Goal: Information Seeking & Learning: Check status

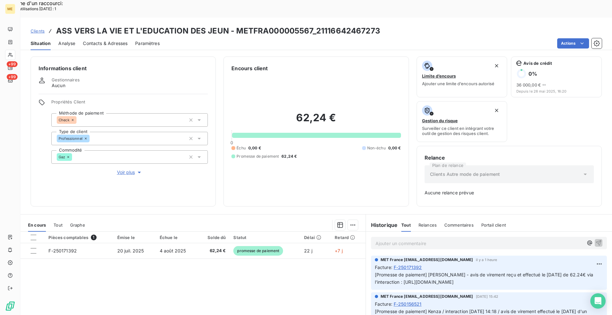
click at [37, 28] on span "Clients" at bounding box center [38, 30] width 14 height 5
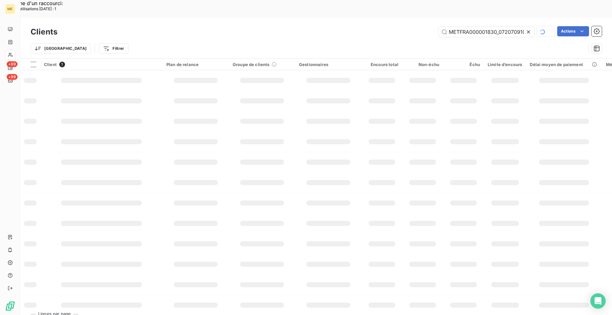
scroll to position [0, 18]
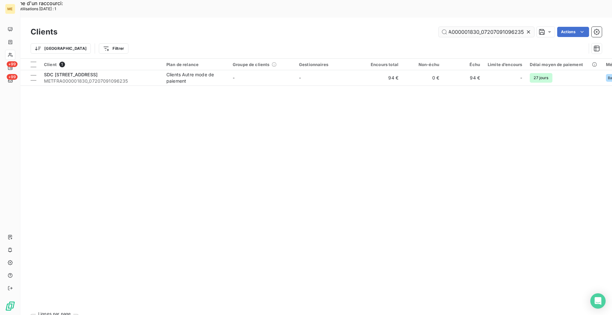
click at [467, 27] on input "METFRA000001830_07207091096235" at bounding box center [487, 32] width 96 height 10
click at [466, 27] on input "METFRA000001830_07207091096235" at bounding box center [487, 32] width 96 height 10
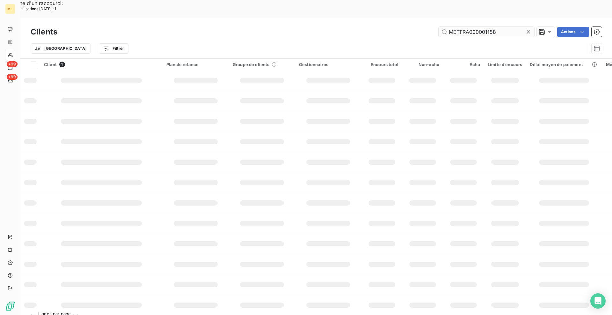
scroll to position [0, 0]
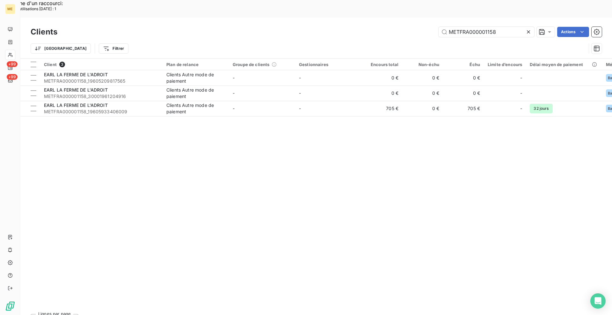
type input "METFRA000001158"
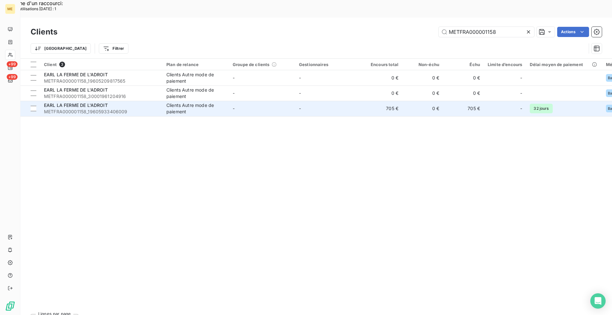
click at [150, 102] on div "EARL LA FERME DE L'ADROIT" at bounding box center [101, 105] width 115 height 6
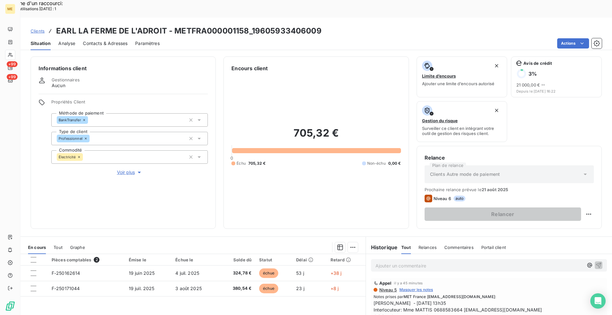
click at [310, 294] on div "Pièces comptables 2 Émise le Échue le Solde dû Statut Délai Retard F-250162614 …" at bounding box center [192, 315] width 345 height 123
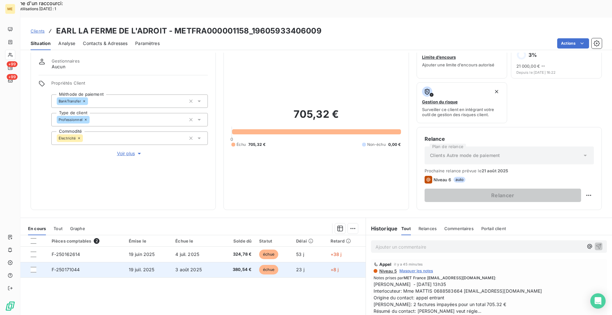
scroll to position [32, 0]
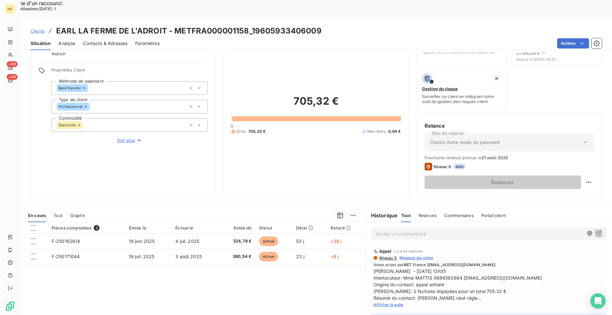
click at [398, 302] on span "Afficher la suite" at bounding box center [389, 304] width 30 height 5
click at [32, 225] on div at bounding box center [34, 228] width 6 height 6
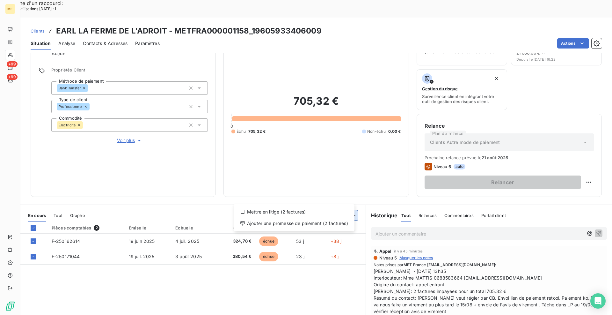
click at [340, 228] on div "Mettre en litige (2 factures) Ajouter une promesse de paiement (2 factures)" at bounding box center [294, 217] width 121 height 27
click at [340, 225] on div "Ajouter une promesse de paiement (2 factures)" at bounding box center [294, 223] width 116 height 10
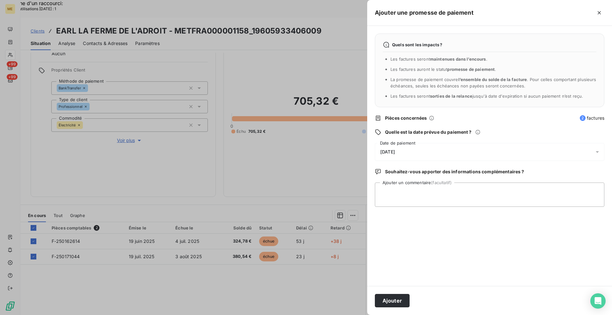
click at [407, 151] on div "[DATE]" at bounding box center [490, 152] width 230 height 18
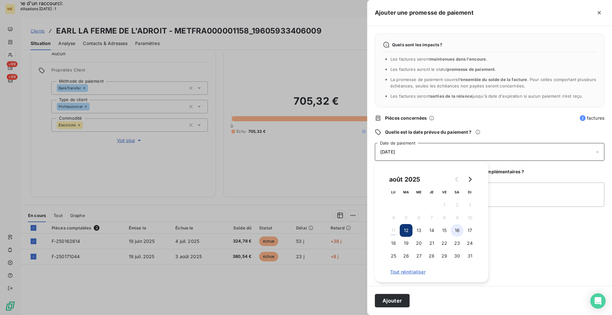
drag, startPoint x: 409, startPoint y: 253, endPoint x: 456, endPoint y: 235, distance: 50.3
click at [409, 253] on button "26" at bounding box center [406, 255] width 13 height 13
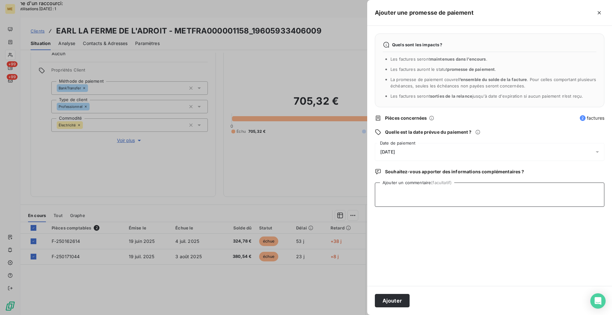
click at [520, 190] on textarea "Ajouter un commentaire (facultatif)" at bounding box center [490, 194] width 230 height 24
click at [571, 192] on textarea "[PERSON_NAME] - avis de virement reçu et effectué le [DATE] de 705.32€ via l'in…" at bounding box center [490, 194] width 230 height 24
paste textarea "[URL][DOMAIN_NAME]"
click at [566, 192] on textarea "[PERSON_NAME] - avis de virement reçu et effectué le [DATE] de 705.32€ via l'in…" at bounding box center [490, 194] width 230 height 24
paste textarea "[URL][DOMAIN_NAME]"
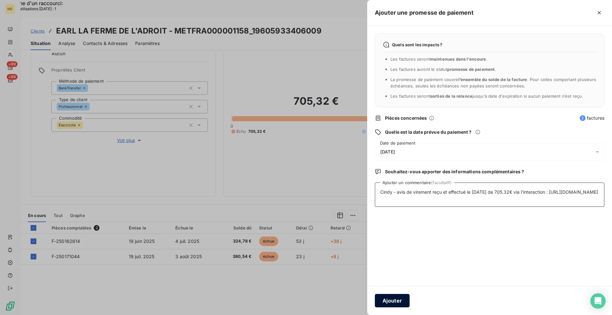
type textarea "Cindy - avis de virement reçu et effectué le [DATE] de 705.32€ via l'interactio…"
click at [381, 302] on button "Ajouter" at bounding box center [392, 300] width 35 height 13
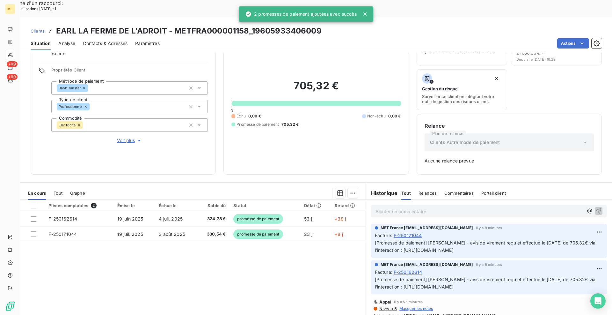
click at [280, 269] on div "Pièces comptables 2 Émise le Échue le Solde dû Statut Délai Retard F-250162614 …" at bounding box center [192, 261] width 345 height 123
click at [34, 28] on span "Clients" at bounding box center [38, 30] width 14 height 5
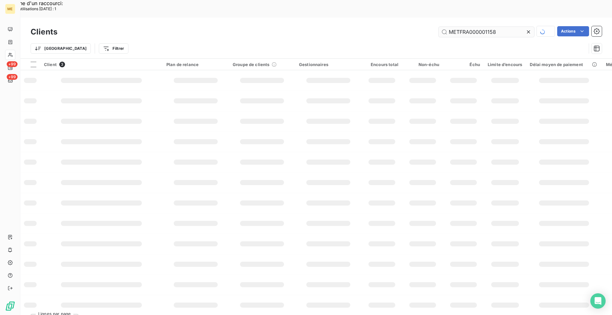
click at [486, 27] on input "METFRA000001158" at bounding box center [487, 32] width 96 height 10
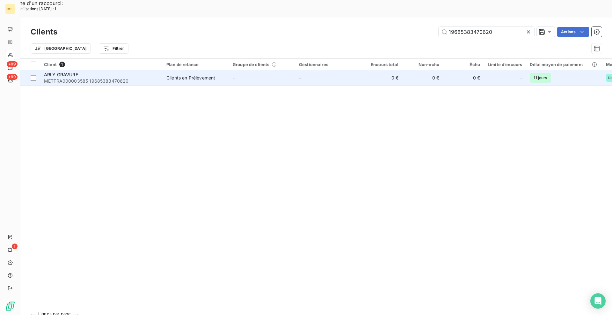
type input "19685383470620"
click at [139, 78] on span "METFRA000003585_19685383470620" at bounding box center [101, 81] width 115 height 6
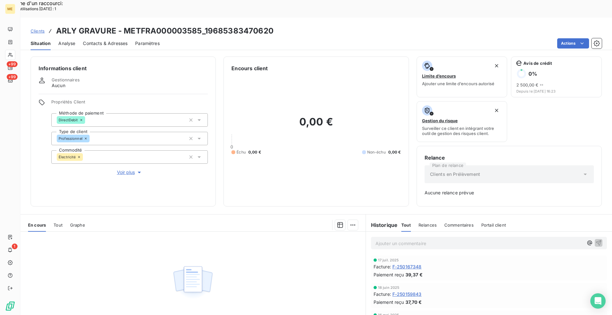
click at [130, 159] on div "Informations client Gestionnaires Aucun Propriétés Client Méthode de paiement D…" at bounding box center [123, 131] width 185 height 150
click at [128, 169] on span "Voir plus" at bounding box center [130, 172] width 26 height 6
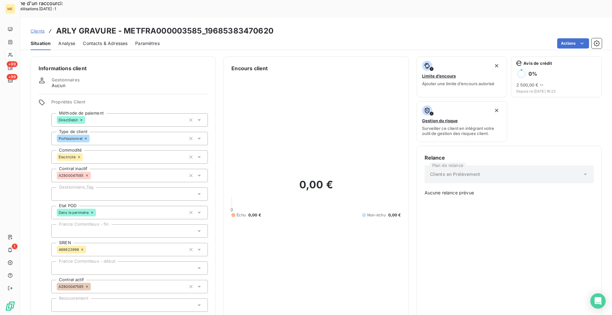
click at [41, 28] on span "Clients" at bounding box center [38, 30] width 14 height 5
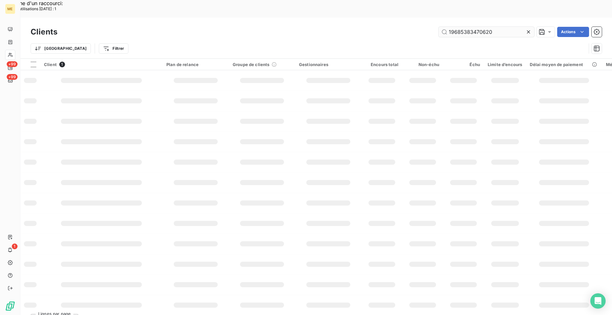
click at [469, 27] on input "19685383470620" at bounding box center [487, 32] width 96 height 10
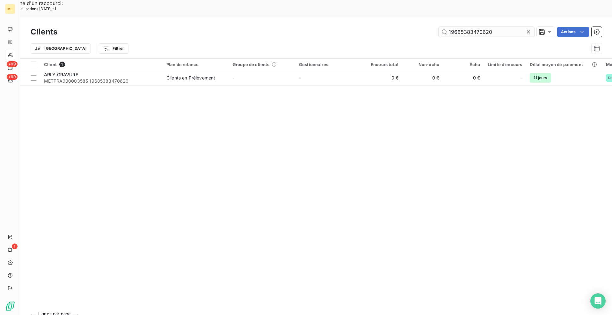
click at [469, 27] on input "19685383470620" at bounding box center [487, 32] width 96 height 10
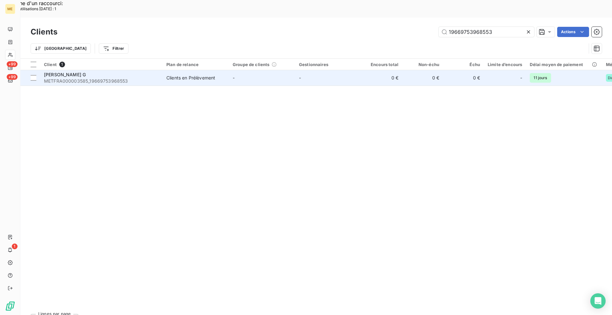
type input "19669753968553"
click at [129, 71] on div "[PERSON_NAME] G" at bounding box center [101, 74] width 115 height 6
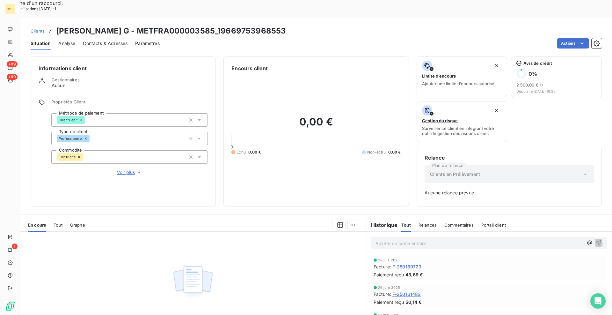
click at [34, 28] on span "Clients" at bounding box center [38, 30] width 14 height 5
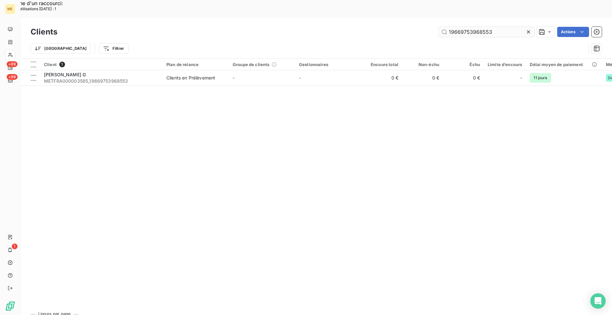
click at [465, 27] on input "19669753968553" at bounding box center [487, 32] width 96 height 10
click at [464, 27] on input "19669753968553" at bounding box center [487, 32] width 96 height 10
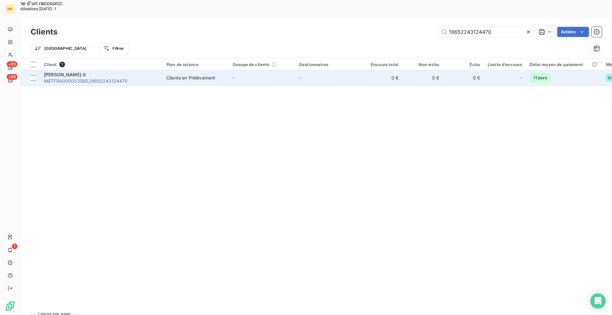
type input "19652243124470"
click at [94, 78] on span "METFRA000003585_19652243124470" at bounding box center [101, 81] width 115 height 6
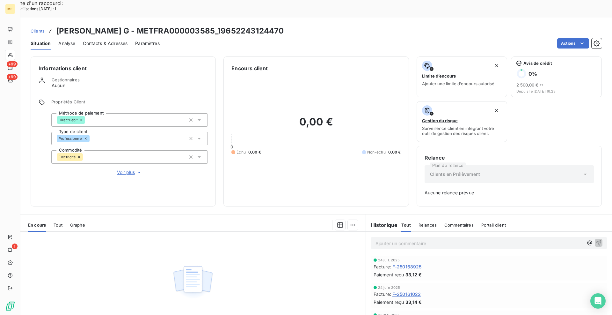
click at [215, 154] on div "Informations client Gestionnaires Aucun Propriétés Client Méthode de paiement D…" at bounding box center [316, 131] width 592 height 150
click at [41, 28] on span "Clients" at bounding box center [38, 30] width 14 height 5
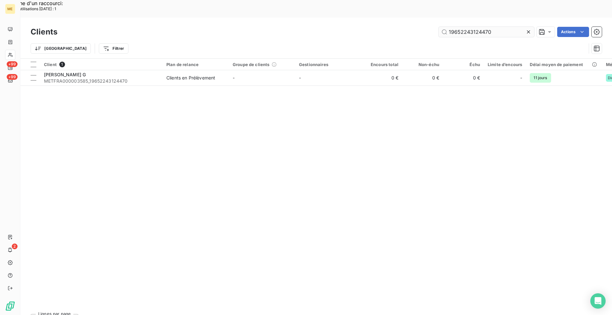
click at [472, 27] on input "19652243124470" at bounding box center [487, 32] width 96 height 10
click at [471, 27] on input "19652243124470" at bounding box center [487, 32] width 96 height 10
click at [477, 27] on input "19652243124470" at bounding box center [487, 32] width 96 height 10
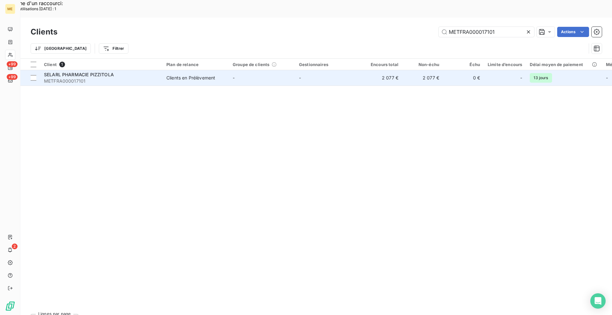
type input "METFRA000017101"
click at [95, 71] on div "SELARL PHARMACIE PIZZITOLA" at bounding box center [101, 74] width 115 height 6
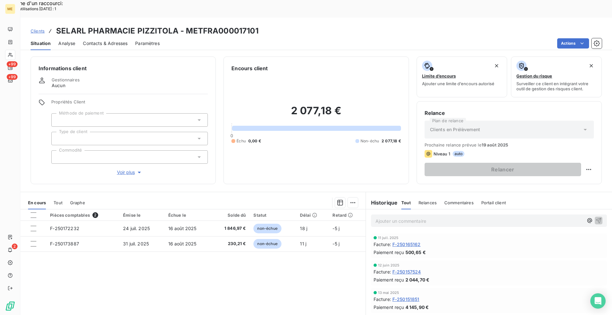
click at [129, 169] on span "Voir plus" at bounding box center [130, 172] width 26 height 6
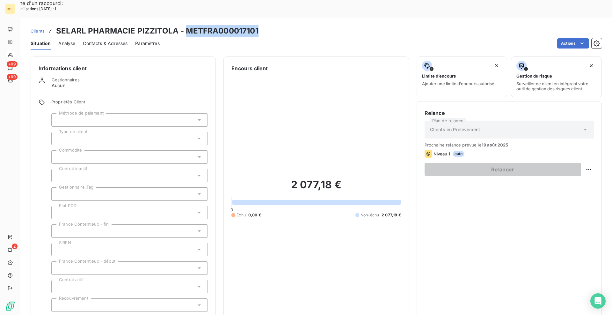
drag, startPoint x: 258, startPoint y: 12, endPoint x: 186, endPoint y: 12, distance: 71.7
click at [186, 25] on div "Clients SELARL PHARMACIE PIZZITOLA - METFRA000017101" at bounding box center [316, 30] width 592 height 11
copy h3 "METFRA000017101"
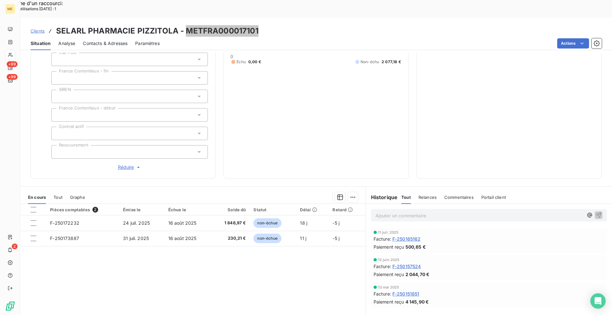
scroll to position [159, 0]
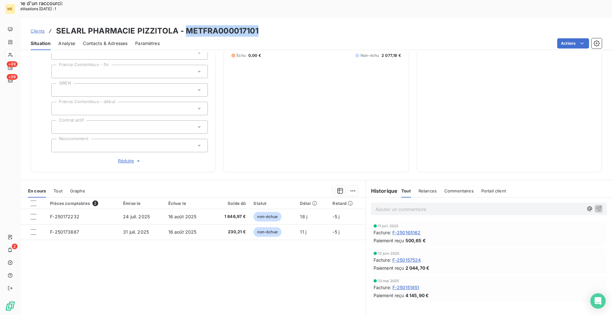
click at [130, 157] on span "Réduire" at bounding box center [130, 160] width 24 height 6
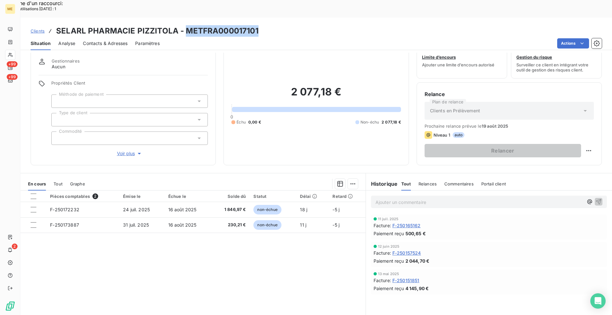
scroll to position [11, 0]
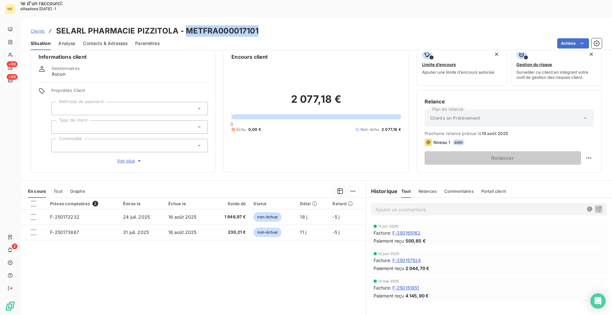
copy h3 "METFRA000017101"
click at [40, 28] on span "Clients" at bounding box center [38, 30] width 14 height 5
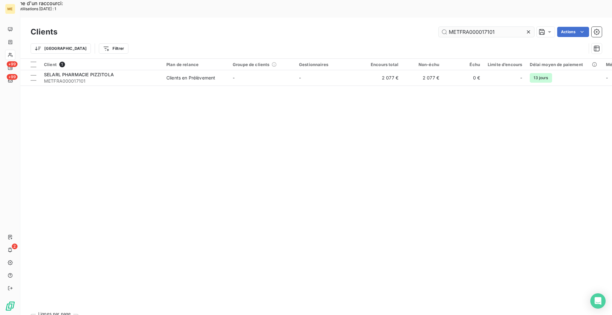
click at [479, 27] on input "METFRA000017101" at bounding box center [487, 32] width 96 height 10
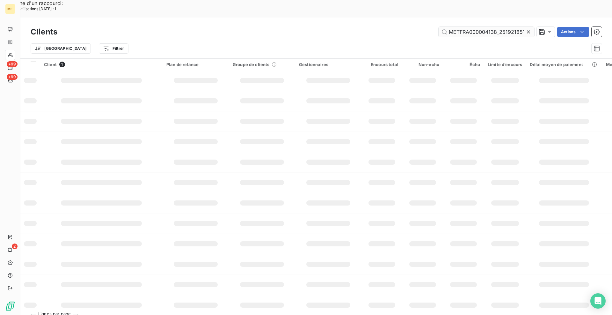
scroll to position [0, 16]
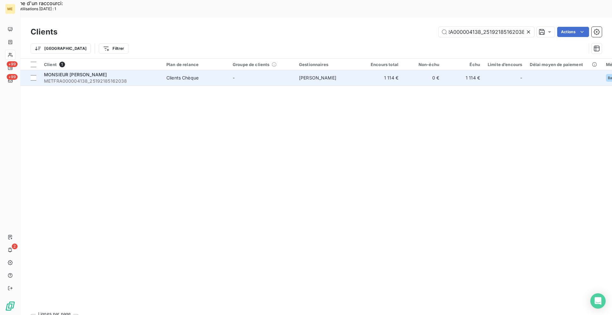
type input "METFRA000004138_25192185162038"
click at [148, 78] on span "METFRA000004138_25192185162038" at bounding box center [101, 81] width 115 height 6
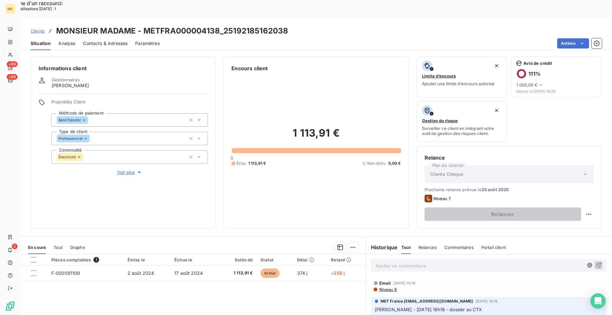
click at [217, 208] on div "Informations client Gestionnaires [PERSON_NAME] Propriétés Client Méthode de pa…" at bounding box center [316, 142] width 592 height 172
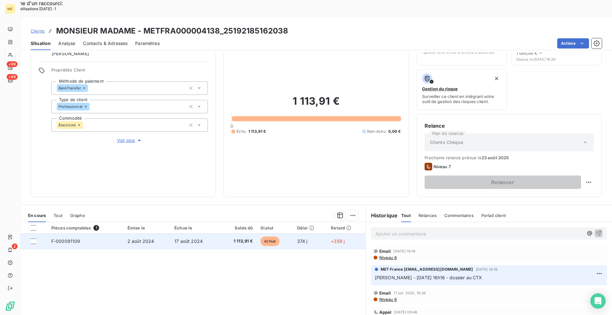
click at [77, 238] on span "F-000091109" at bounding box center [65, 240] width 29 height 5
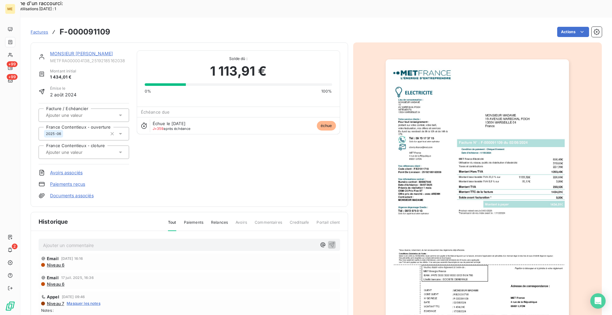
click at [497, 172] on img "button" at bounding box center [477, 189] width 183 height 260
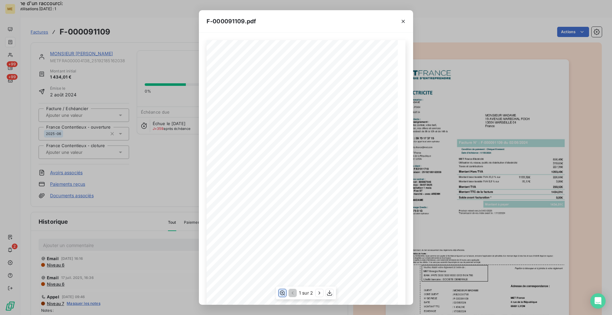
click at [283, 292] on icon "button" at bounding box center [282, 292] width 6 height 6
click at [317, 289] on icon "button" at bounding box center [319, 292] width 6 height 6
click at [406, 19] on button "button" at bounding box center [403, 21] width 10 height 10
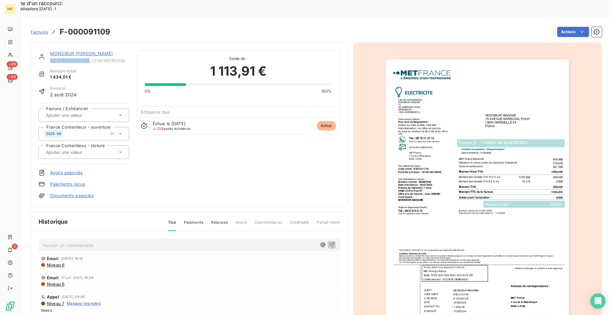
drag, startPoint x: 90, startPoint y: 42, endPoint x: 51, endPoint y: 43, distance: 39.2
click at [51, 58] on span "METFRA000004138_25192185162038" at bounding box center [89, 60] width 79 height 5
copy span "METFRA000004138"
click at [71, 51] on link "MONSIEUR [PERSON_NAME]" at bounding box center [81, 53] width 63 height 5
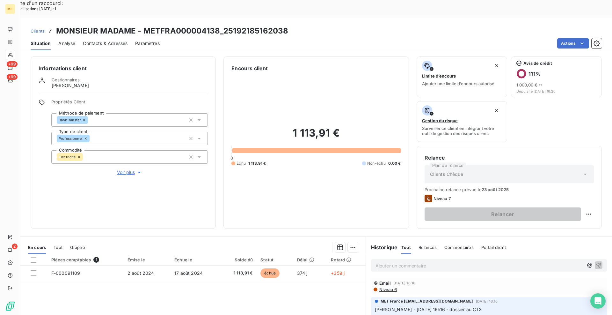
click at [59, 245] on span "Tout" at bounding box center [58, 247] width 9 height 5
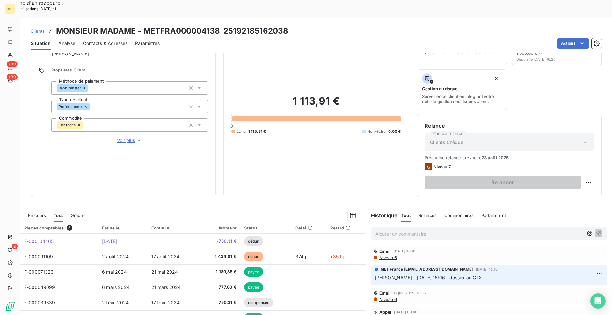
scroll to position [63, 0]
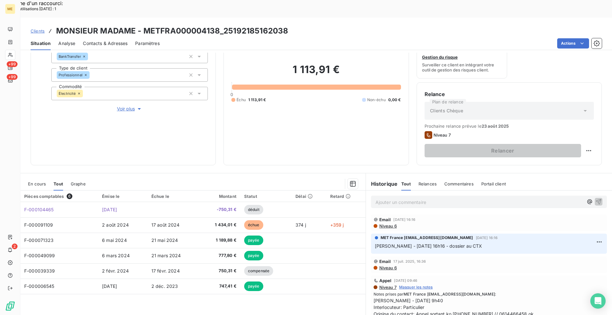
click at [38, 181] on span "En cours" at bounding box center [37, 183] width 18 height 5
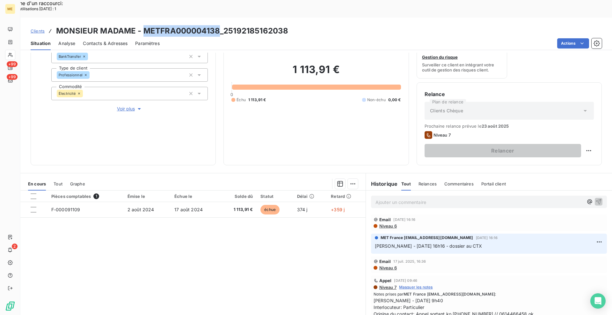
drag, startPoint x: 219, startPoint y: 14, endPoint x: 146, endPoint y: 13, distance: 73.0
click at [146, 25] on h3 "MONSIEUR MADAME - METFRA000004138_25192185162038" at bounding box center [172, 30] width 232 height 11
copy h3 "METFRA000004138"
click at [219, 148] on div "Informations client Gestionnaires [PERSON_NAME] Propriétés Client Méthode de pa…" at bounding box center [316, 193] width 592 height 280
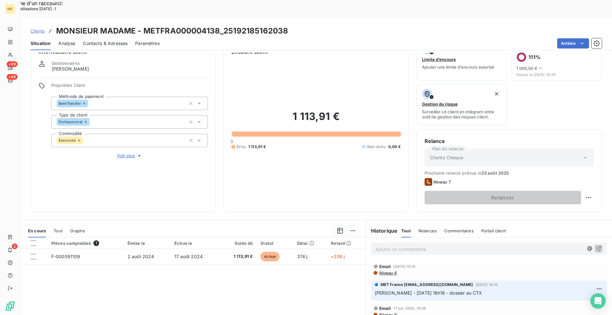
scroll to position [0, 0]
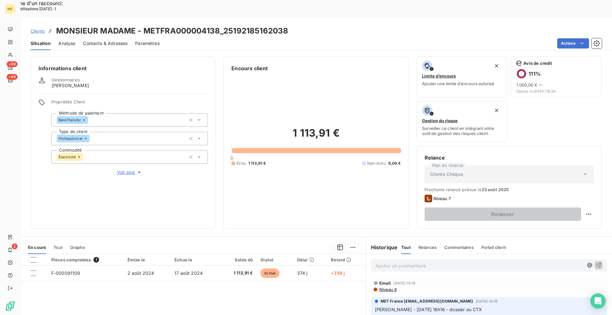
click at [219, 137] on div "Informations client Gestionnaires [PERSON_NAME] Propriétés Client Méthode de pa…" at bounding box center [316, 142] width 592 height 172
drag, startPoint x: 349, startPoint y: 117, endPoint x: 281, endPoint y: 116, distance: 67.6
click at [281, 127] on h2 "1 113,91 €" at bounding box center [315, 136] width 169 height 19
drag, startPoint x: 77, startPoint y: 68, endPoint x: 48, endPoint y: 69, distance: 29.7
click at [48, 77] on div "Gestionnaires [PERSON_NAME]" at bounding box center [123, 82] width 169 height 11
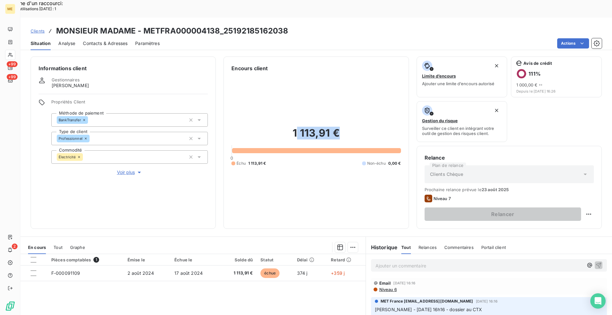
drag, startPoint x: 336, startPoint y: 117, endPoint x: 295, endPoint y: 115, distance: 41.5
click at [295, 127] on h2 "1 113,91 €" at bounding box center [315, 136] width 169 height 19
click at [194, 273] on div "Pièces comptables 1 Émise le Échue le Solde dû Statut Délai Retard F-000091109 …" at bounding box center [192, 315] width 345 height 123
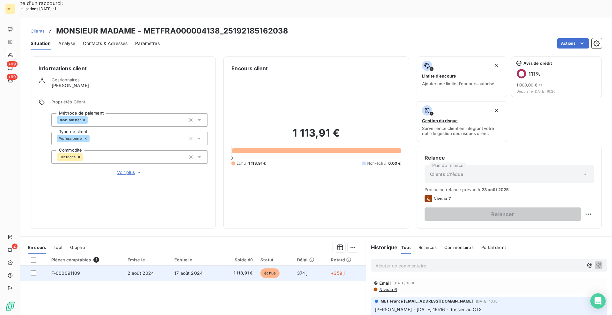
click at [61, 270] on span "F-000091109" at bounding box center [65, 272] width 29 height 5
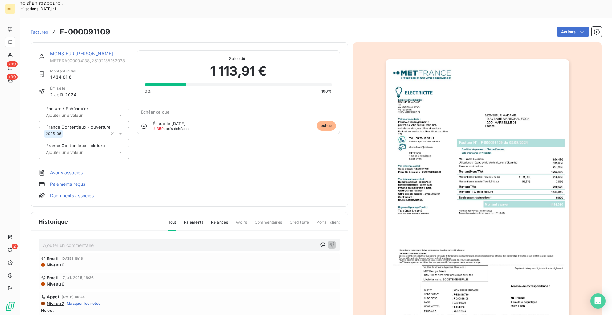
click at [476, 148] on img "button" at bounding box center [477, 189] width 183 height 260
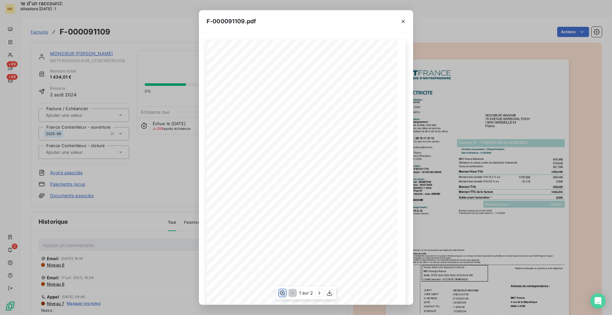
click at [284, 292] on icon "button" at bounding box center [282, 292] width 5 height 5
click at [402, 21] on icon "button" at bounding box center [403, 21] width 6 height 6
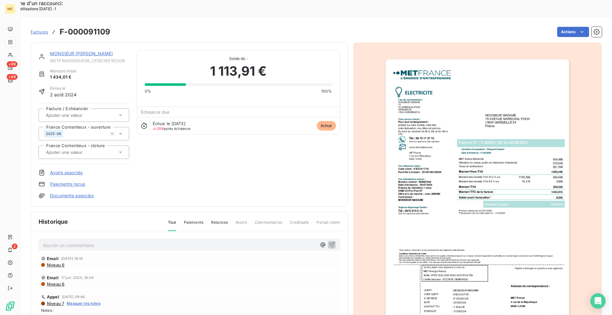
click at [348, 160] on div "MONSIEUR [PERSON_NAME] METFRA000004138_25192185162038 Montant initial 1 434,01 …" at bounding box center [316, 199] width 571 height 321
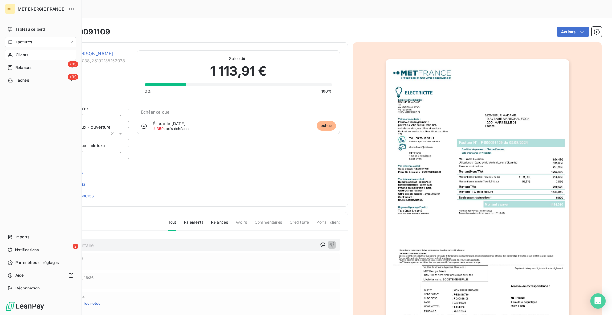
drag, startPoint x: 16, startPoint y: 55, endPoint x: 31, endPoint y: 55, distance: 14.4
click at [16, 55] on span "Clients" at bounding box center [22, 55] width 13 height 6
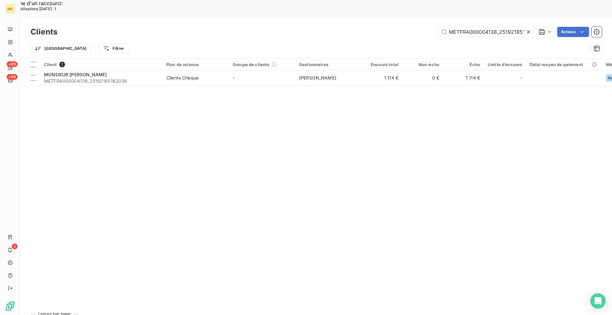
scroll to position [0, 16]
click at [483, 27] on input "METFRA000004138_25192185162038" at bounding box center [487, 32] width 96 height 10
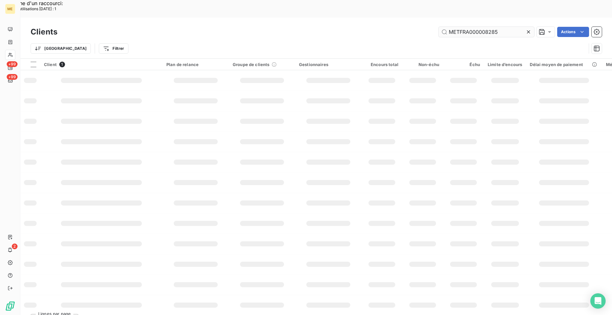
scroll to position [0, 0]
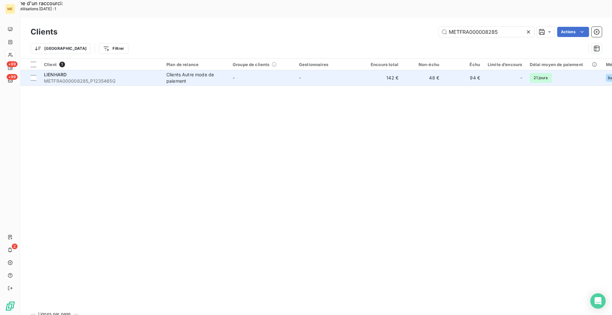
type input "METFRA000008285"
click at [129, 71] on div "LIENHARD" at bounding box center [101, 74] width 115 height 6
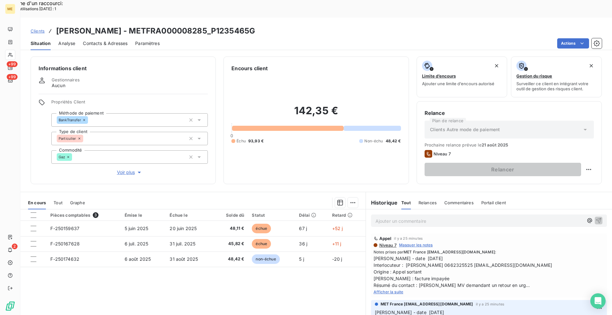
click at [393, 289] on span "Afficher la suite" at bounding box center [389, 291] width 30 height 5
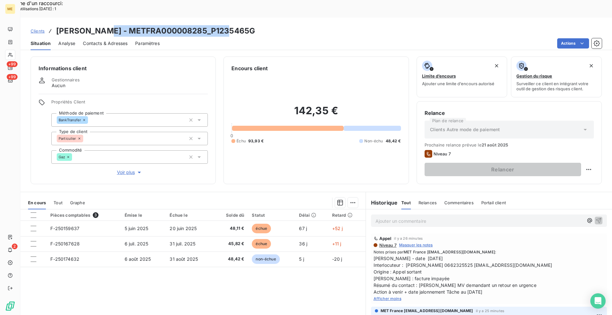
drag, startPoint x: 230, startPoint y: 14, endPoint x: 106, endPoint y: 15, distance: 124.3
click at [106, 25] on div "Clients [PERSON_NAME] - METFRA000008285_P1235465G" at bounding box center [316, 30] width 592 height 11
copy h3 "METFRA000008285_P1235465G"
click at [219, 97] on div "Informations client Gestionnaires Aucun Propriétés Client Méthode de paiement B…" at bounding box center [316, 120] width 592 height 128
click at [39, 28] on span "Clients" at bounding box center [38, 30] width 14 height 5
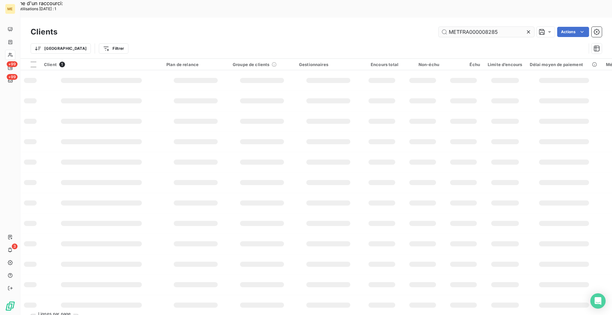
click at [480, 27] on input "METFRA000008285" at bounding box center [487, 32] width 96 height 10
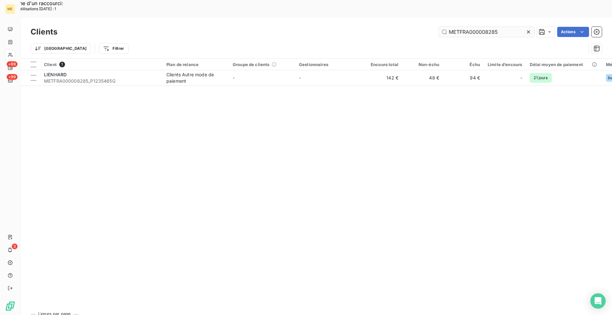
click at [480, 27] on input "METFRA000008285" at bounding box center [487, 32] width 96 height 10
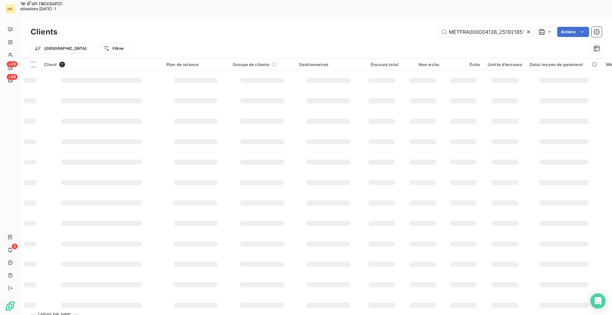
scroll to position [0, 16]
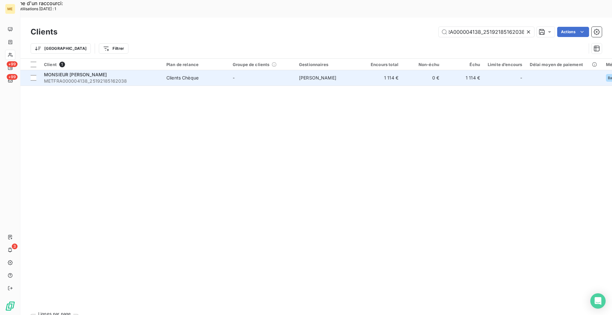
type input "METFRA000004138_25192185162038"
click at [131, 71] on div "MONSIEUR [PERSON_NAME]" at bounding box center [101, 74] width 115 height 6
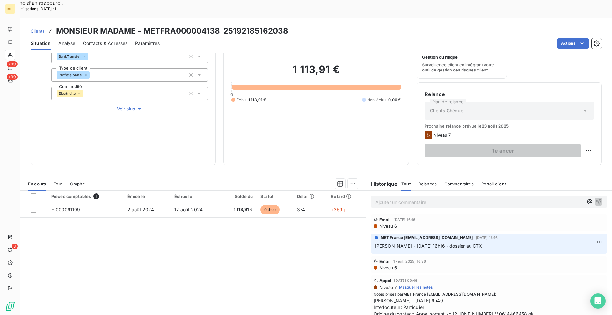
scroll to position [64, 0]
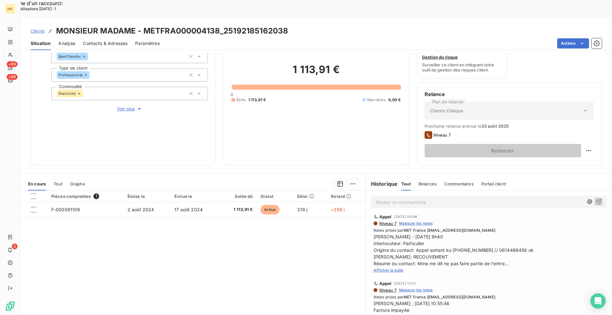
click at [397, 267] on span "Afficher la suite" at bounding box center [389, 269] width 30 height 5
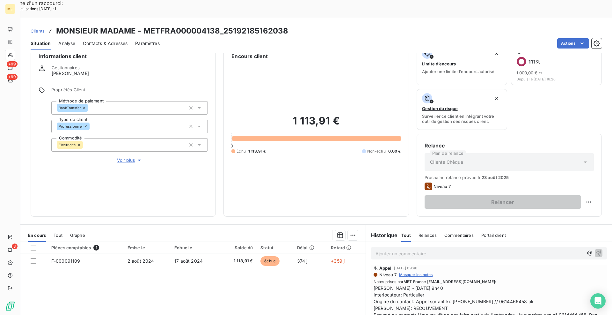
scroll to position [0, 0]
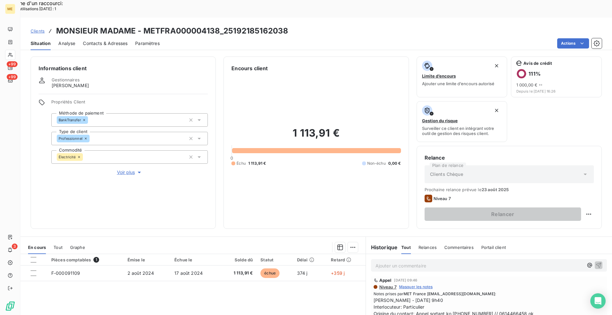
click at [62, 245] on span "Tout" at bounding box center [58, 247] width 9 height 5
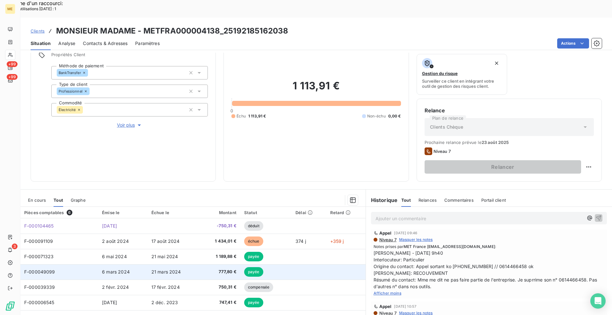
scroll to position [63, 0]
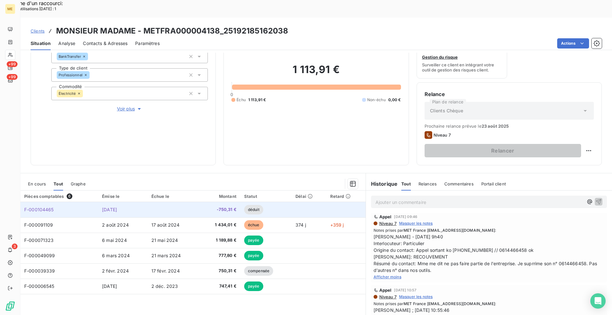
click at [49, 207] on span "F-000104465" at bounding box center [39, 209] width 30 height 5
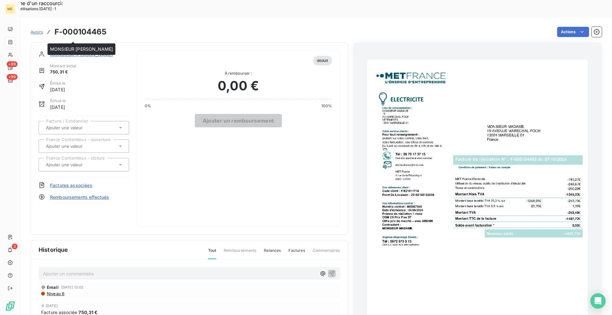
drag, startPoint x: 55, startPoint y: 38, endPoint x: 8, endPoint y: 62, distance: 53.6
click at [55, 51] on span "MONSIEUR [PERSON_NAME]" at bounding box center [81, 54] width 63 height 7
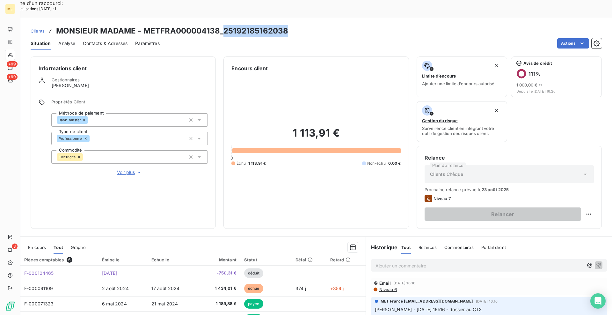
drag, startPoint x: 287, startPoint y: 13, endPoint x: 222, endPoint y: 14, distance: 65.4
click at [222, 25] on h3 "MONSIEUR MADAME - METFRA000004138_25192185162038" at bounding box center [172, 30] width 232 height 11
copy h3 "25192185162038"
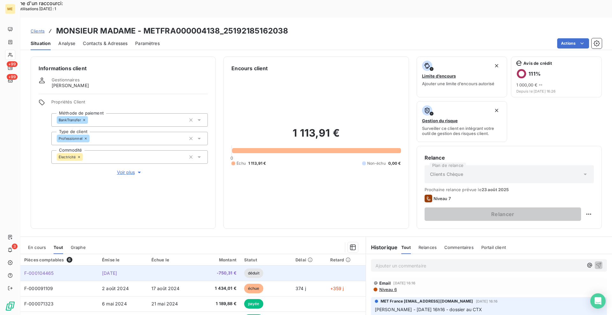
click at [48, 270] on span "F-000104465" at bounding box center [39, 272] width 30 height 5
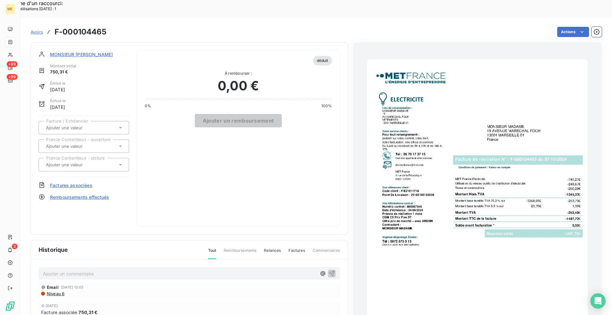
click at [468, 179] on img "button" at bounding box center [477, 215] width 221 height 312
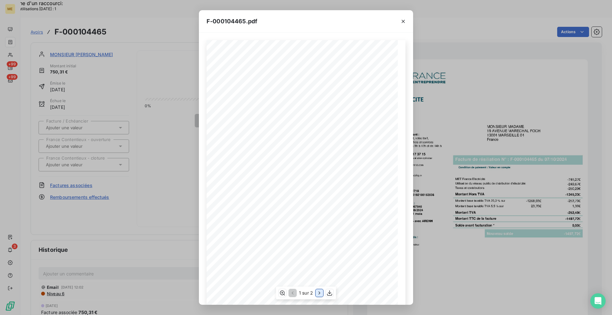
scroll to position [14, 0]
click at [319, 295] on icon "button" at bounding box center [319, 292] width 6 height 6
click at [282, 291] on icon "button" at bounding box center [282, 292] width 6 height 6
click at [404, 23] on icon "button" at bounding box center [403, 21] width 6 height 6
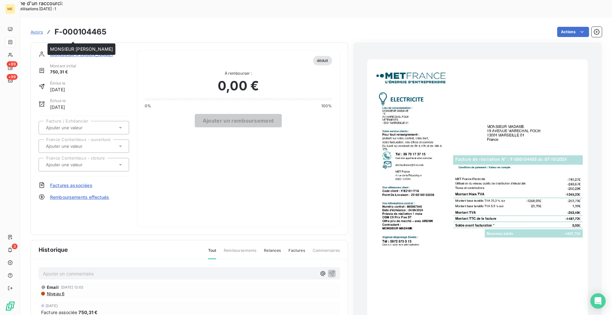
click at [79, 51] on span "MONSIEUR [PERSON_NAME]" at bounding box center [81, 54] width 63 height 7
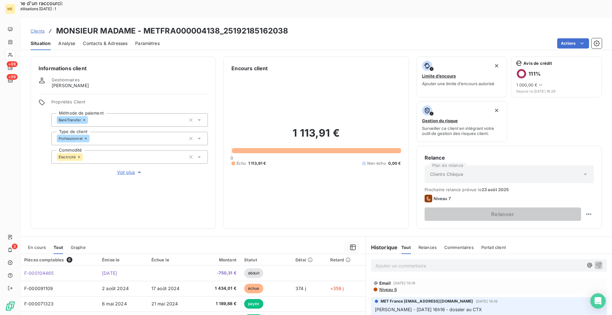
click at [33, 28] on span "Clients" at bounding box center [38, 30] width 14 height 5
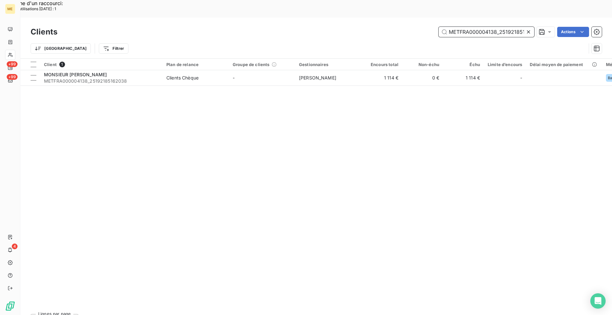
click at [486, 27] on input "METFRA000004138_25192185162038" at bounding box center [487, 32] width 96 height 10
paste input "2156_30002142210360"
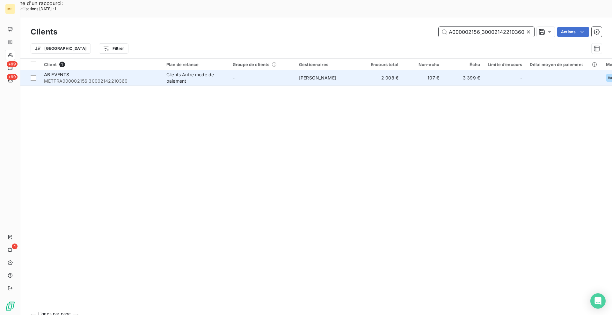
type input "METFRA000002156_30002142210360"
click at [163, 70] on td "Clients Autre mode de paiement" at bounding box center [196, 77] width 66 height 15
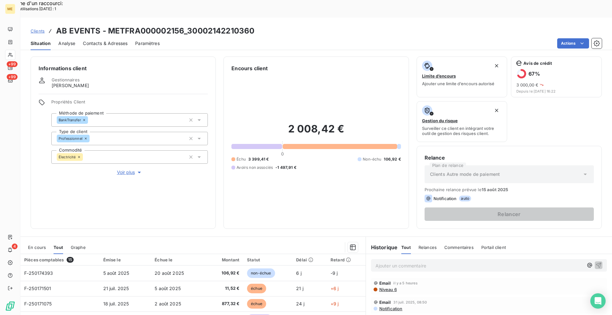
click at [216, 158] on div "Informations client Gestionnaires [PERSON_NAME] Propriétés Client Méthode de pa…" at bounding box center [316, 142] width 592 height 172
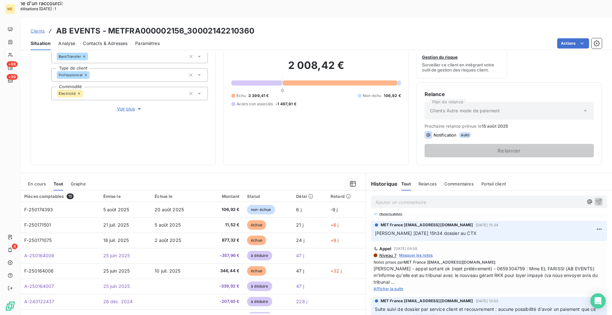
scroll to position [64, 0]
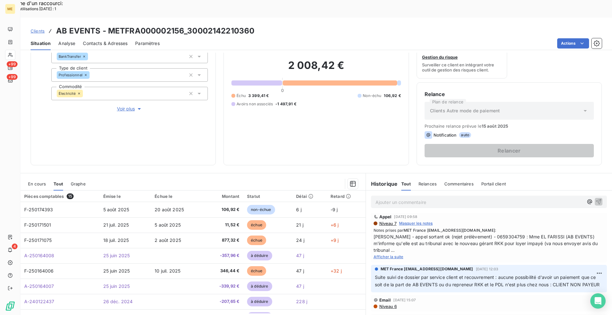
click at [386, 254] on span "Afficher la suite" at bounding box center [389, 256] width 30 height 5
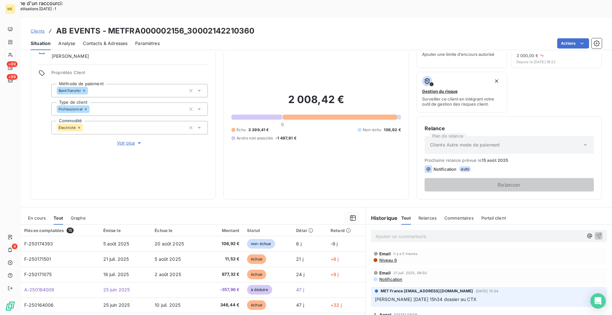
scroll to position [63, 0]
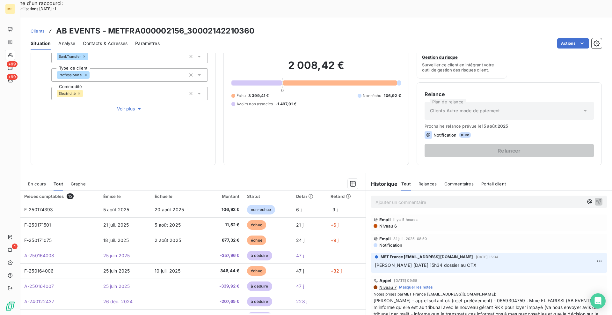
click at [32, 181] on span "En cours" at bounding box center [37, 183] width 18 height 5
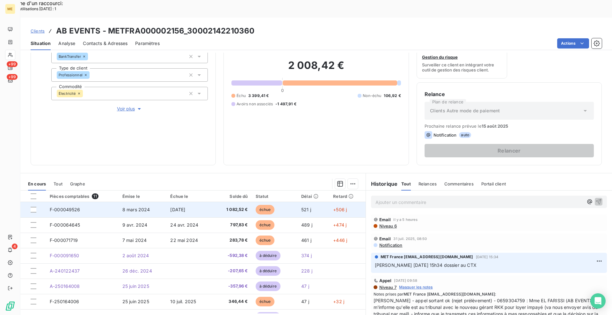
click at [56, 207] on span "F-000049526" at bounding box center [65, 209] width 31 height 5
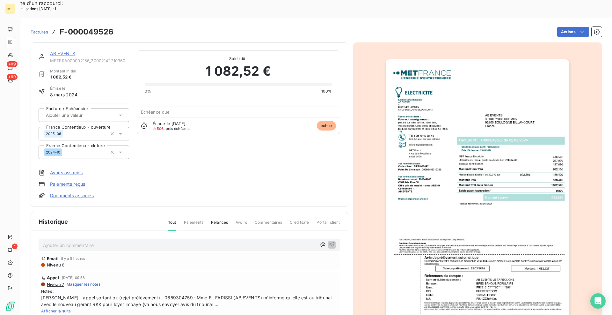
click at [63, 51] on link "AB EVENTS" at bounding box center [62, 53] width 25 height 5
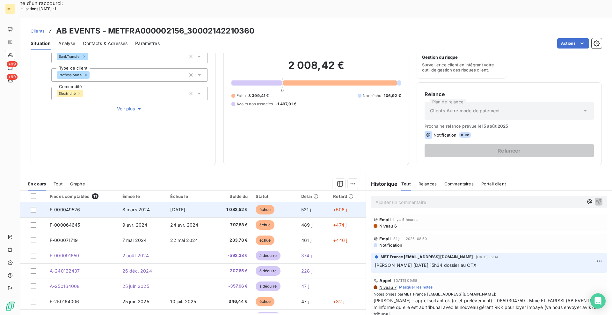
click at [70, 207] on span "F-000049526" at bounding box center [65, 209] width 31 height 5
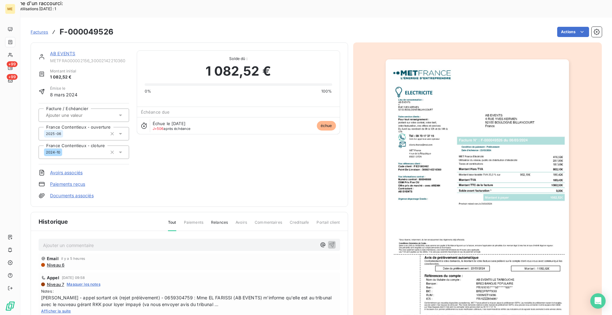
click at [523, 147] on img "button" at bounding box center [477, 189] width 183 height 260
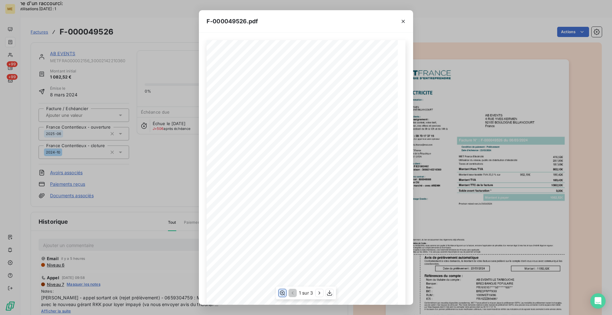
click at [284, 296] on button "button" at bounding box center [283, 293] width 8 height 8
click at [316, 292] on button "button" at bounding box center [320, 293] width 8 height 8
click at [405, 19] on icon "button" at bounding box center [403, 21] width 6 height 6
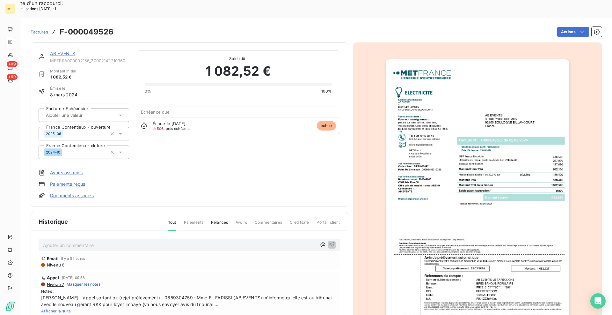
drag, startPoint x: 347, startPoint y: 23, endPoint x: 336, endPoint y: 31, distance: 13.7
click at [346, 39] on div "AB EVENTS METFRA000002156_30002142210360 Montant initial 1 082,52 € Émise le [D…" at bounding box center [316, 199] width 571 height 321
click at [70, 51] on link "AB EVENTS" at bounding box center [62, 53] width 25 height 5
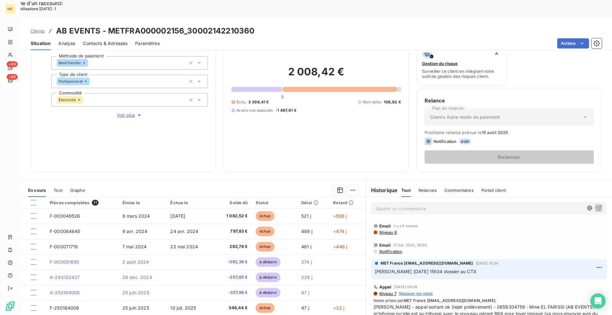
scroll to position [63, 0]
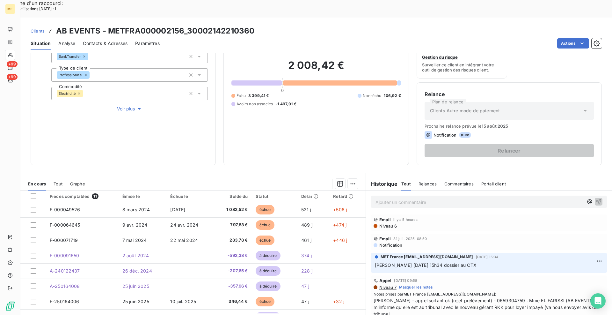
drag, startPoint x: 394, startPoint y: 301, endPoint x: 395, endPoint y: 291, distance: 10.3
click at [394, 314] on span "Afficher la suite" at bounding box center [389, 320] width 30 height 5
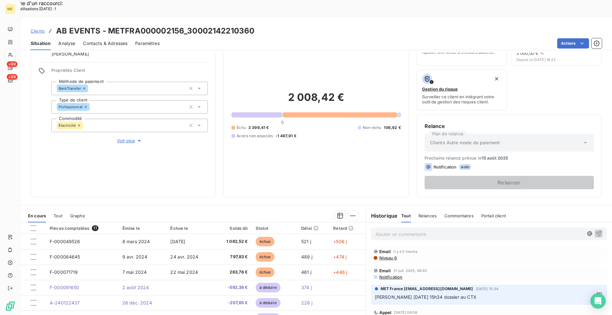
scroll to position [0, 0]
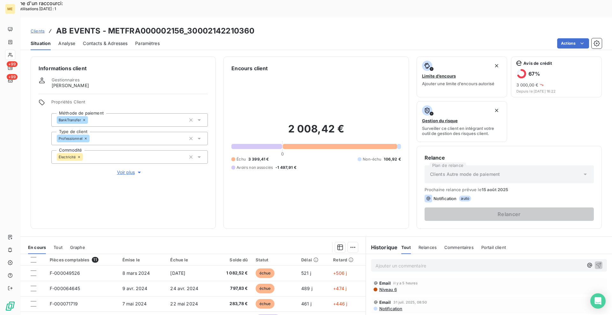
click at [99, 40] on span "Contacts & Adresses" at bounding box center [105, 43] width 45 height 6
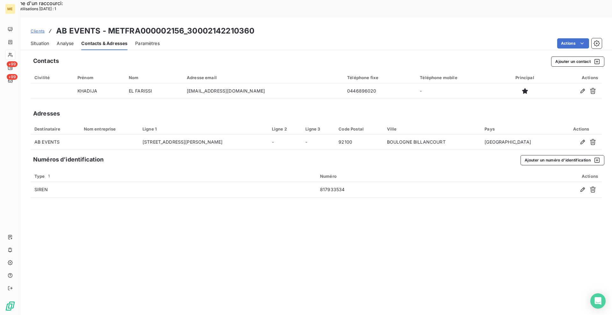
click at [35, 37] on div "Situation" at bounding box center [40, 43] width 18 height 13
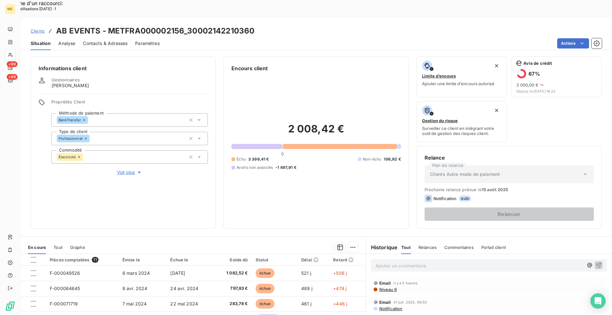
click at [221, 214] on div "Informations client Gestionnaires [PERSON_NAME] Propriétés Client Méthode de pa…" at bounding box center [316, 193] width 592 height 280
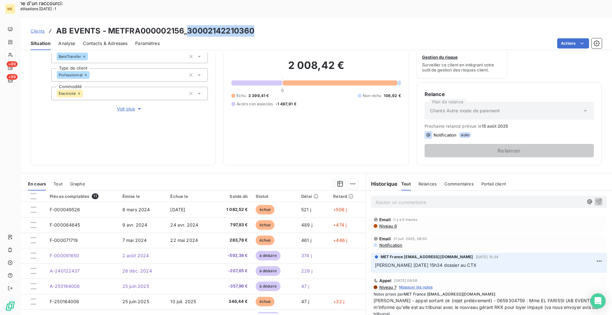
drag, startPoint x: 254, startPoint y: 12, endPoint x: 189, endPoint y: 14, distance: 65.1
click at [189, 25] on h3 "AB EVENTS - METFRA000002156_30002142210360" at bounding box center [155, 30] width 198 height 11
copy h3 "30002142210360"
click at [219, 135] on div "Informations client Gestionnaires [PERSON_NAME] Propriétés Client Méthode de pa…" at bounding box center [316, 79] width 592 height 172
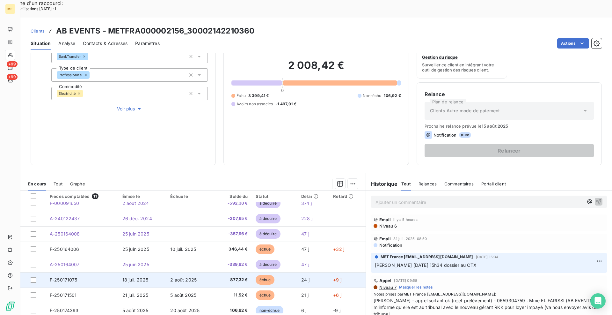
scroll to position [57, 0]
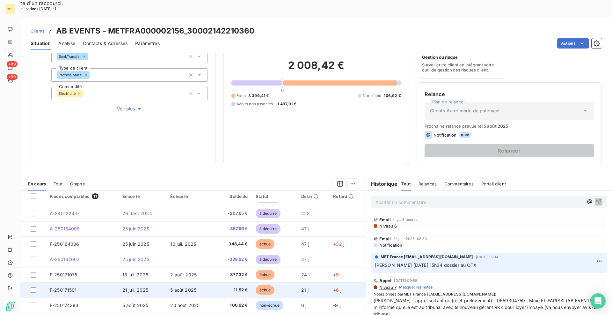
click at [62, 287] on span "F-250171501" at bounding box center [63, 289] width 27 height 5
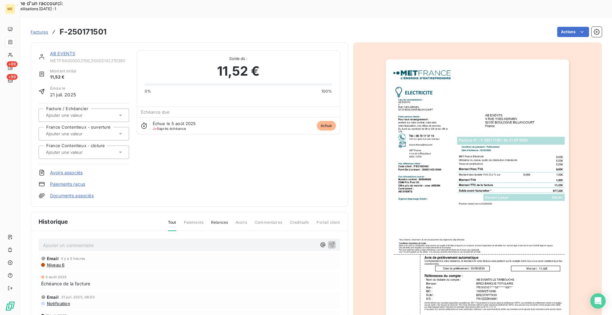
click at [479, 196] on img "button" at bounding box center [477, 189] width 183 height 260
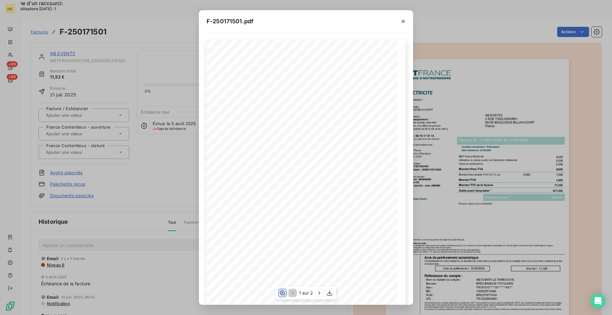
click at [282, 292] on icon "button" at bounding box center [282, 292] width 5 height 5
click at [320, 294] on icon "button" at bounding box center [319, 292] width 6 height 6
click at [401, 21] on icon "button" at bounding box center [403, 21] width 6 height 6
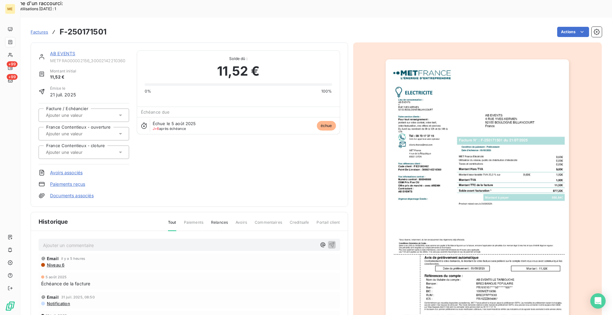
click at [62, 42] on div "AB EVENTS METFRA000002156_30002142210360 Montant initial 11,52 € Émise le [DATE…" at bounding box center [190, 124] width 318 height 164
click at [62, 51] on link "AB EVENTS" at bounding box center [62, 53] width 25 height 5
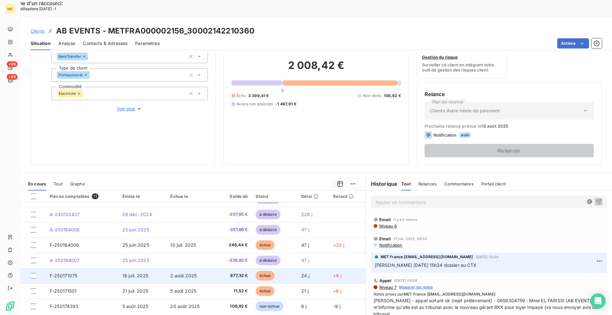
scroll to position [57, 0]
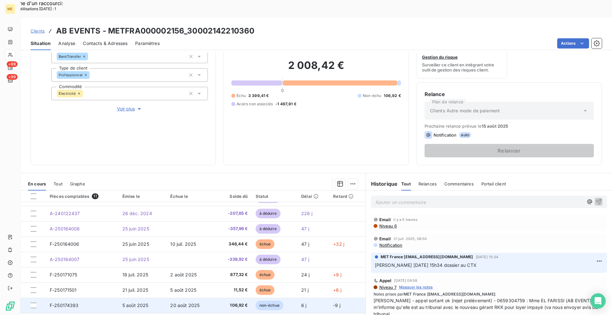
click at [67, 302] on span "F-250174393" at bounding box center [64, 304] width 29 height 5
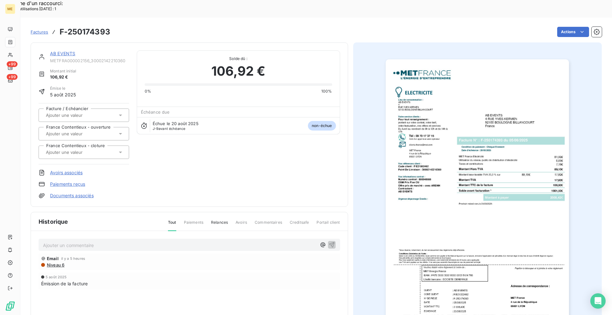
click at [472, 157] on img "button" at bounding box center [477, 189] width 183 height 260
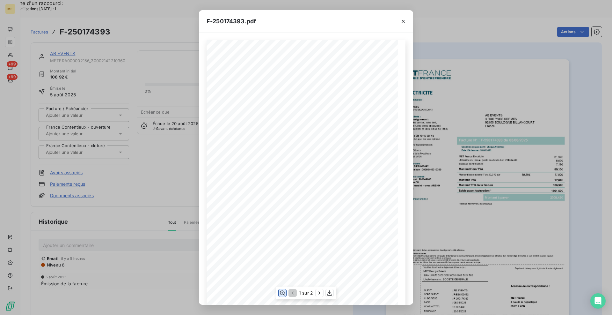
click at [280, 294] on icon "button" at bounding box center [282, 292] width 6 height 6
drag, startPoint x: 318, startPoint y: 294, endPoint x: 322, endPoint y: 291, distance: 4.2
click at [319, 293] on icon "button" at bounding box center [319, 292] width 6 height 6
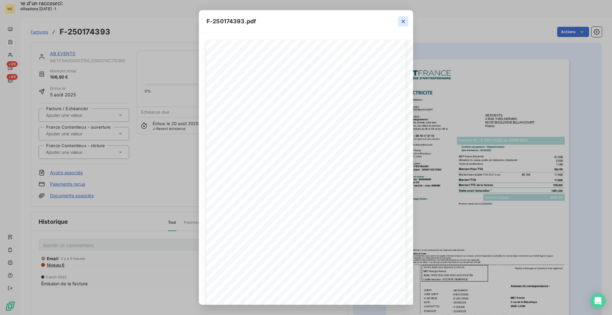
click at [404, 19] on icon "button" at bounding box center [403, 21] width 6 height 6
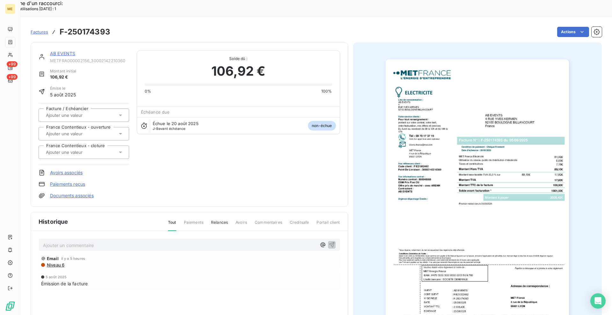
click at [414, 177] on img "button" at bounding box center [477, 189] width 183 height 260
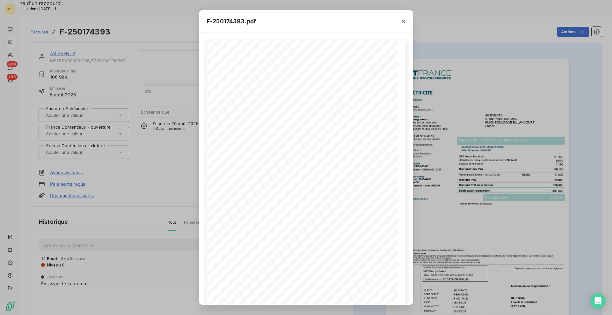
click at [402, 22] on icon "button" at bounding box center [403, 21] width 3 height 3
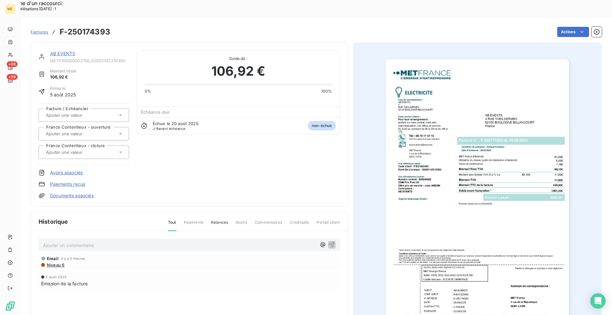
click at [64, 51] on link "AB EVENTS" at bounding box center [62, 53] width 25 height 5
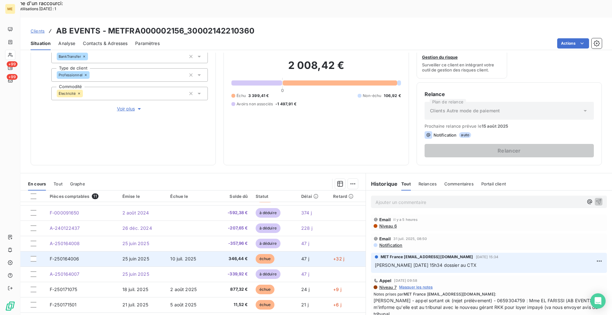
scroll to position [57, 0]
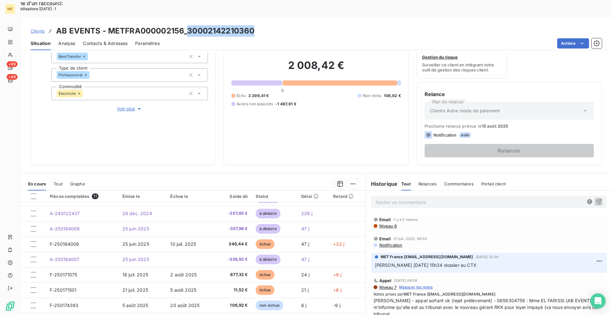
drag, startPoint x: 259, startPoint y: 12, endPoint x: 188, endPoint y: 14, distance: 70.8
click at [188, 25] on div "Clients AB EVENTS - METFRA000002156_30002142210360" at bounding box center [316, 30] width 592 height 11
copy h3 "30002142210360"
click at [275, 37] on div "Situation Analyse Contacts & Adresses Paramètres Actions" at bounding box center [316, 43] width 592 height 13
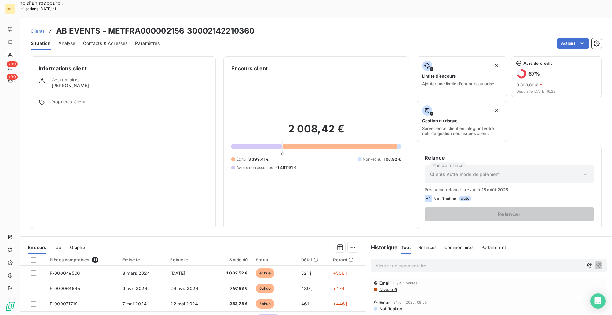
click at [43, 28] on span "Clients" at bounding box center [38, 30] width 14 height 5
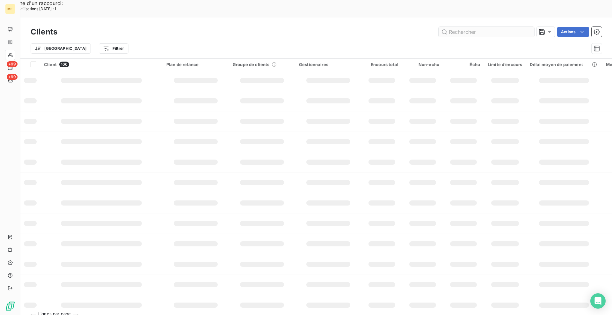
click at [455, 27] on input "text" at bounding box center [487, 32] width 96 height 10
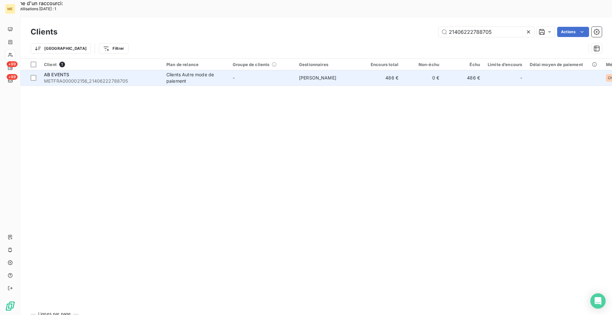
type input "21406222788705"
click at [137, 71] on div "AB EVENTS" at bounding box center [101, 74] width 115 height 6
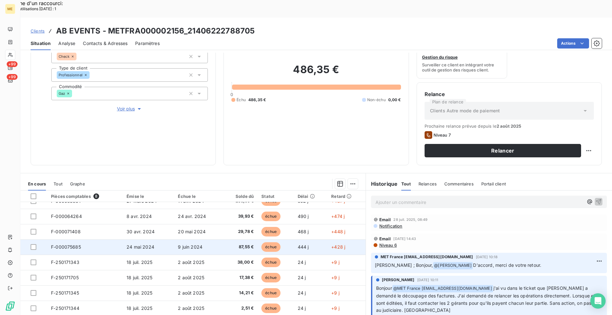
scroll to position [11, 0]
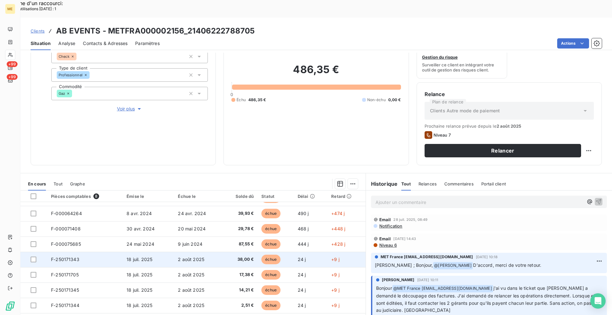
click at [79, 252] on td "F-250171343" at bounding box center [85, 259] width 76 height 15
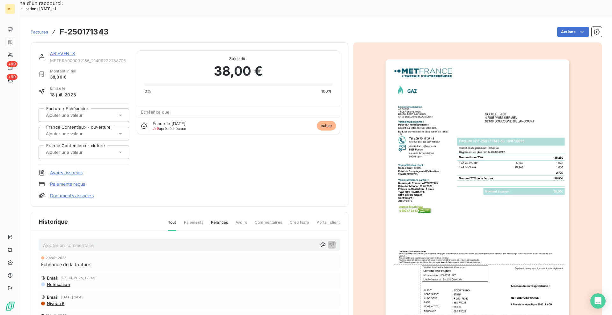
click at [55, 51] on link "AB EVENTS" at bounding box center [62, 53] width 25 height 5
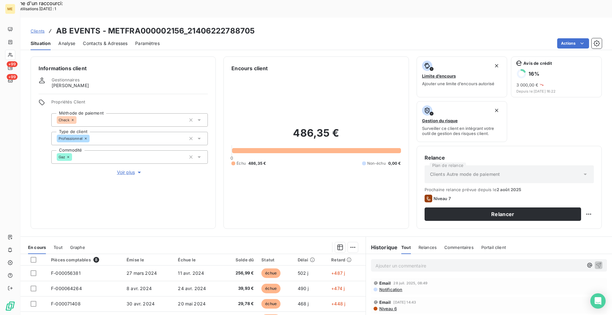
click at [219, 212] on div "Informations client Gestionnaires Virginie Garcia Propriétés Client Méthode de …" at bounding box center [316, 193] width 592 height 280
